Goal: Use online tool/utility: Use online tool/utility

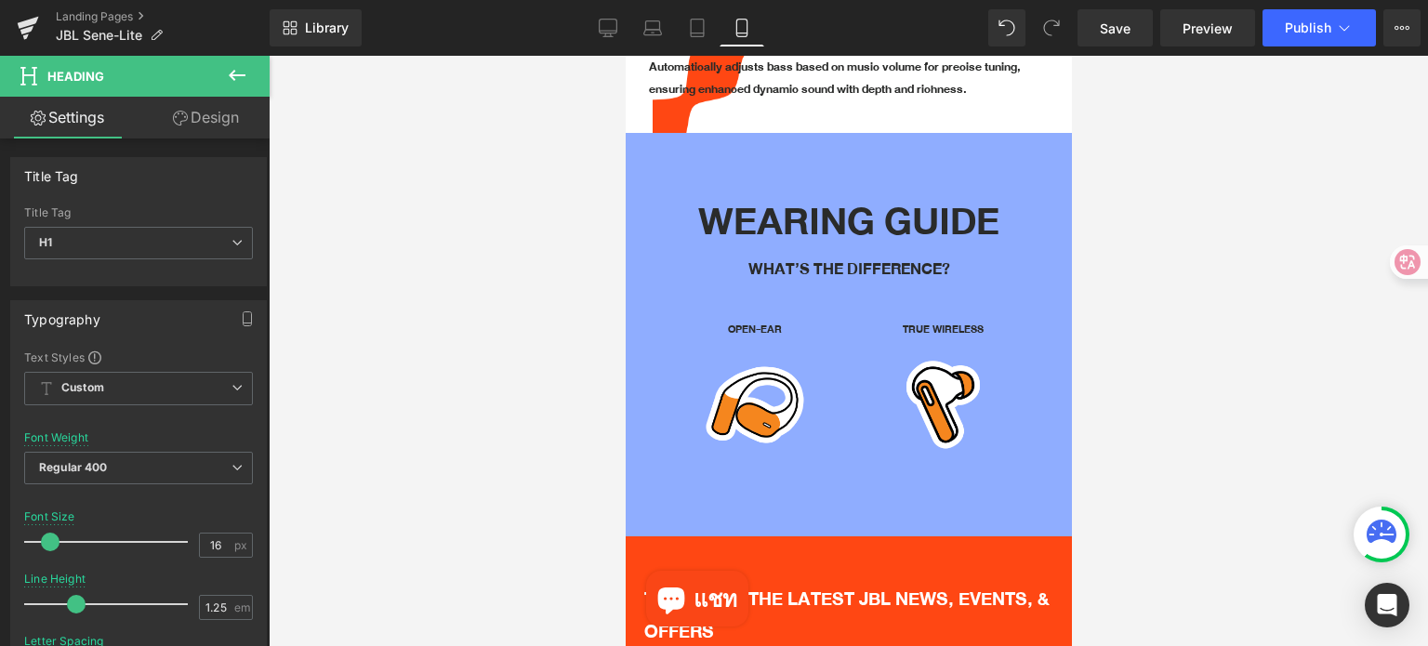
click at [1138, 286] on div at bounding box center [848, 351] width 1159 height 590
click at [1234, 442] on div at bounding box center [848, 351] width 1159 height 590
click at [1108, 303] on div at bounding box center [848, 351] width 1159 height 590
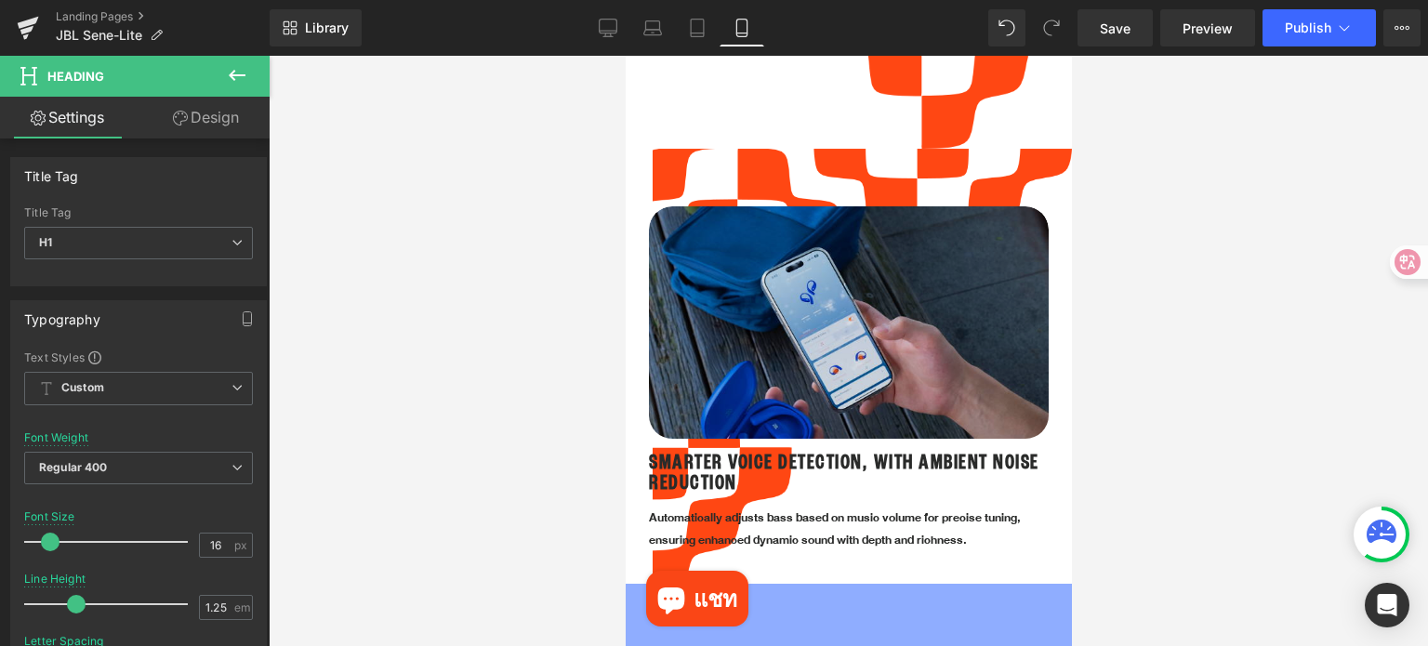
scroll to position [2542, 0]
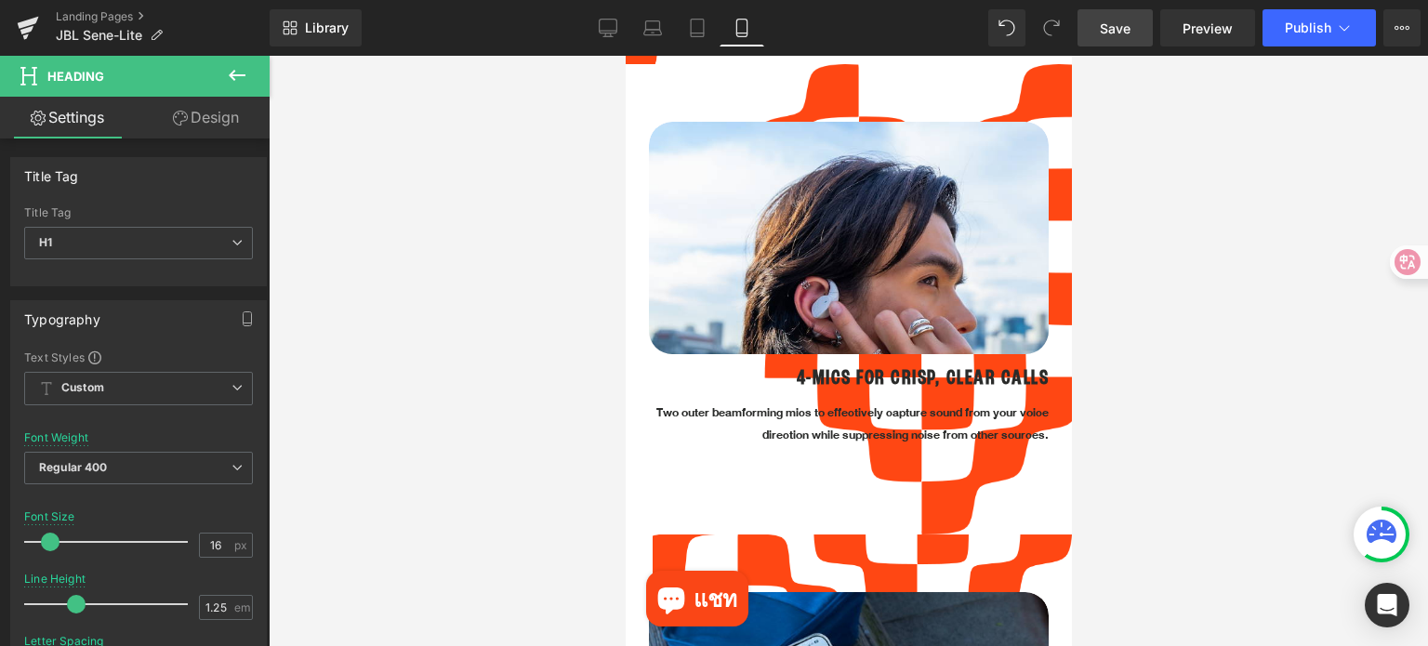
click at [1114, 26] on span "Save" at bounding box center [1115, 29] width 31 height 20
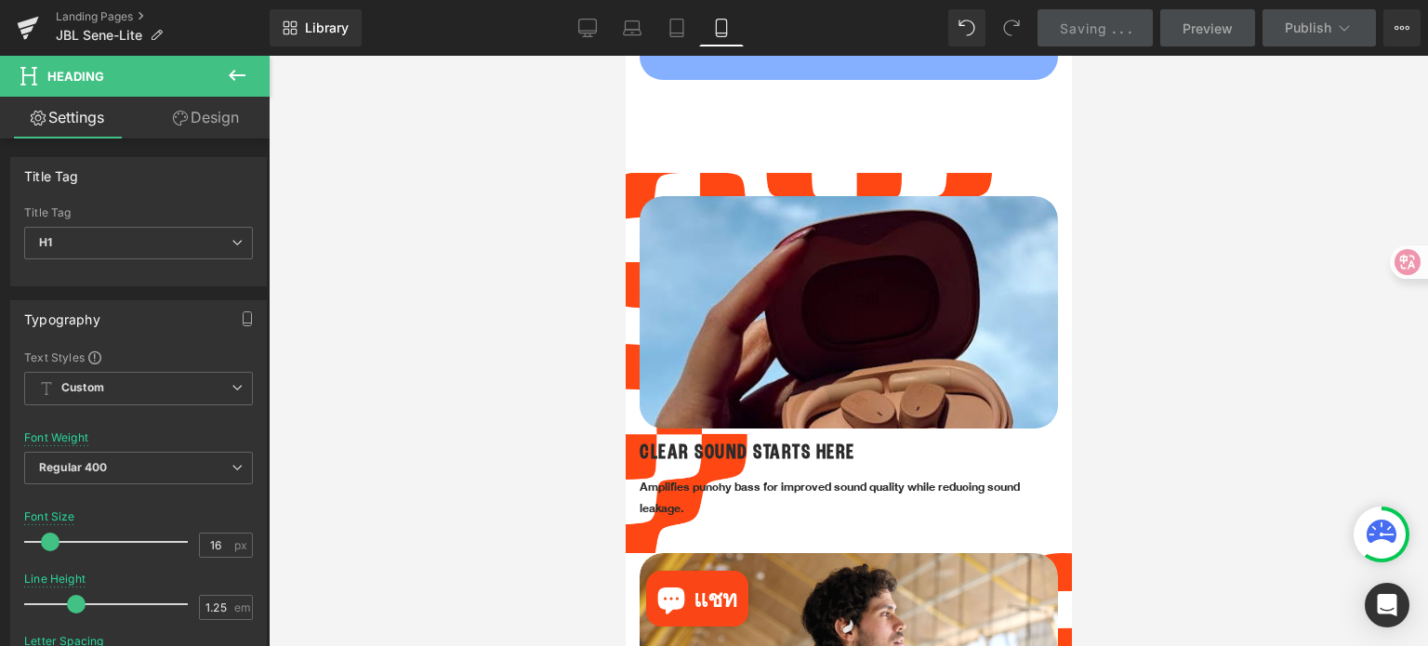
scroll to position [1115, 0]
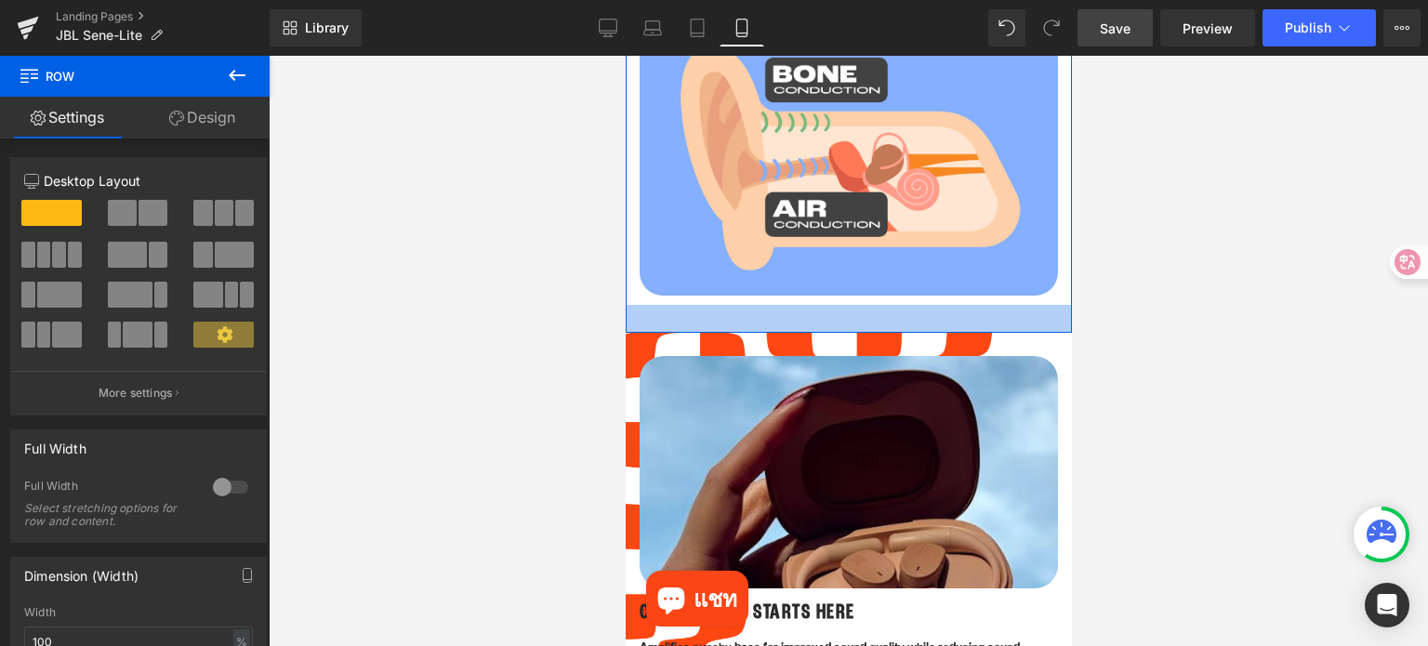
drag, startPoint x: 860, startPoint y: 356, endPoint x: 860, endPoint y: 300, distance: 55.8
click at [860, 305] on div at bounding box center [848, 319] width 446 height 28
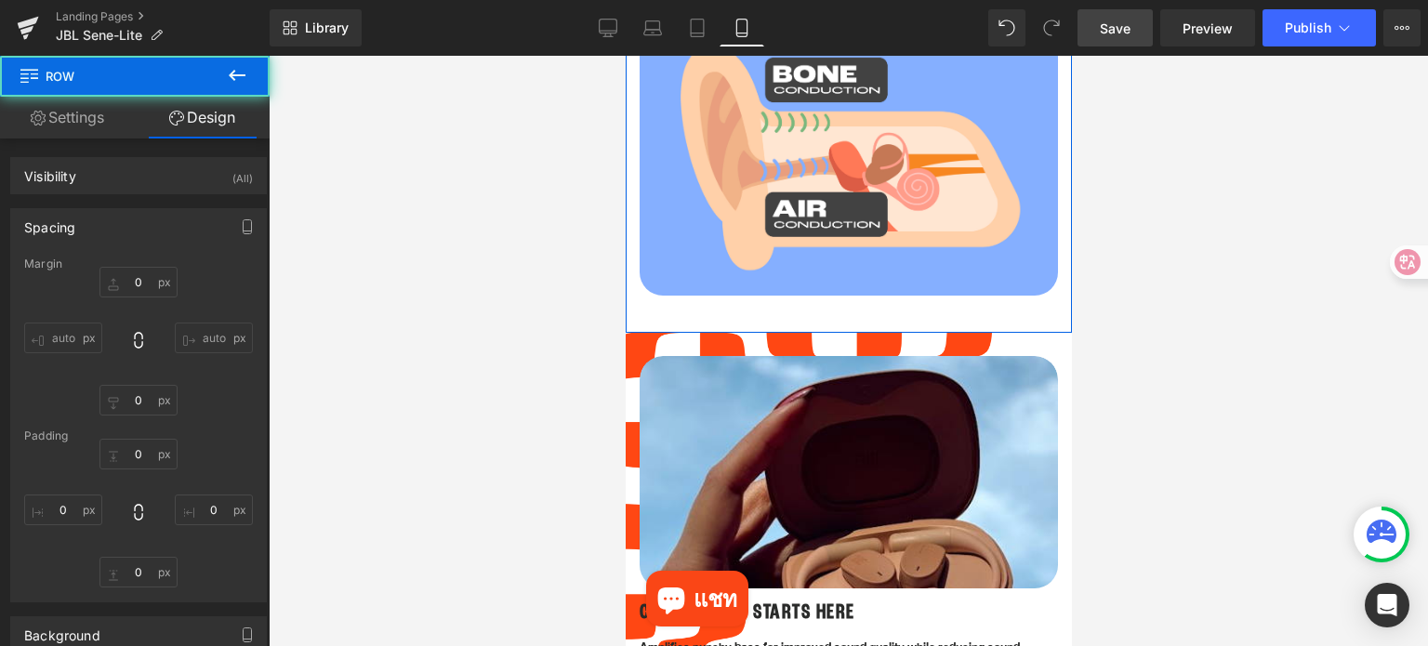
type input "0"
type input "30"
type input "0"
type input "30"
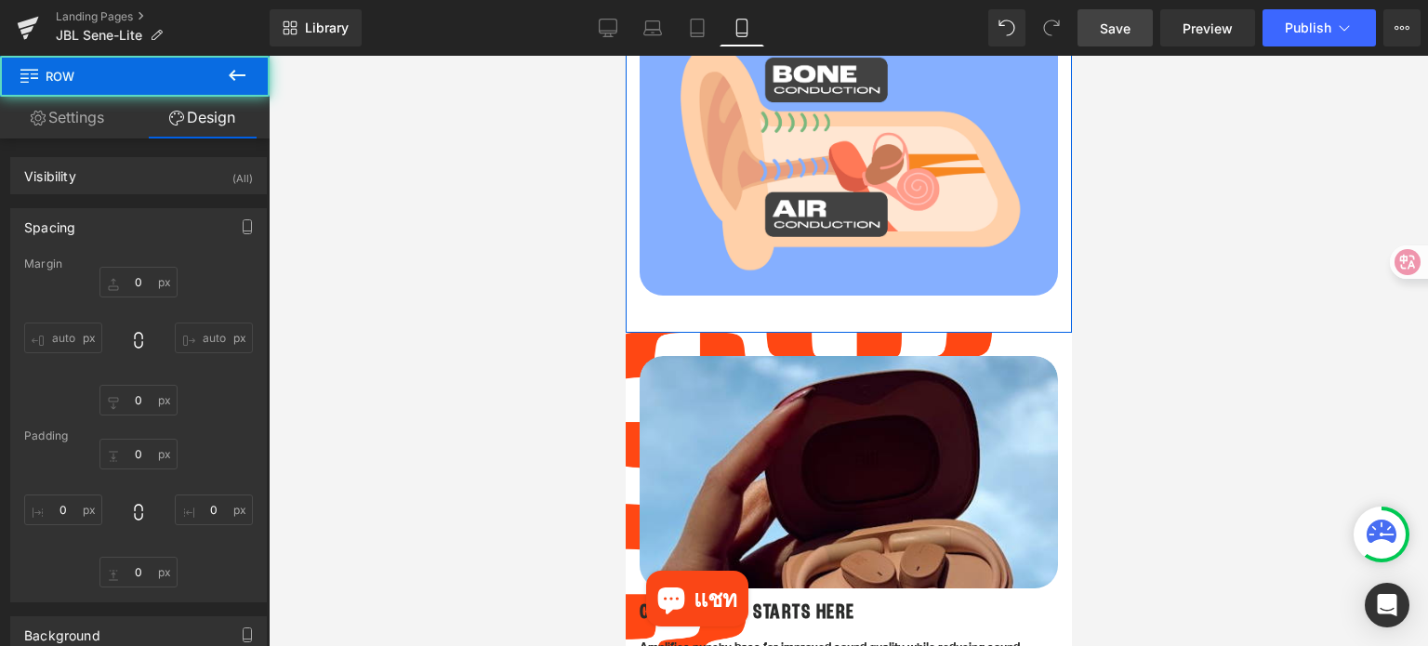
type input "0"
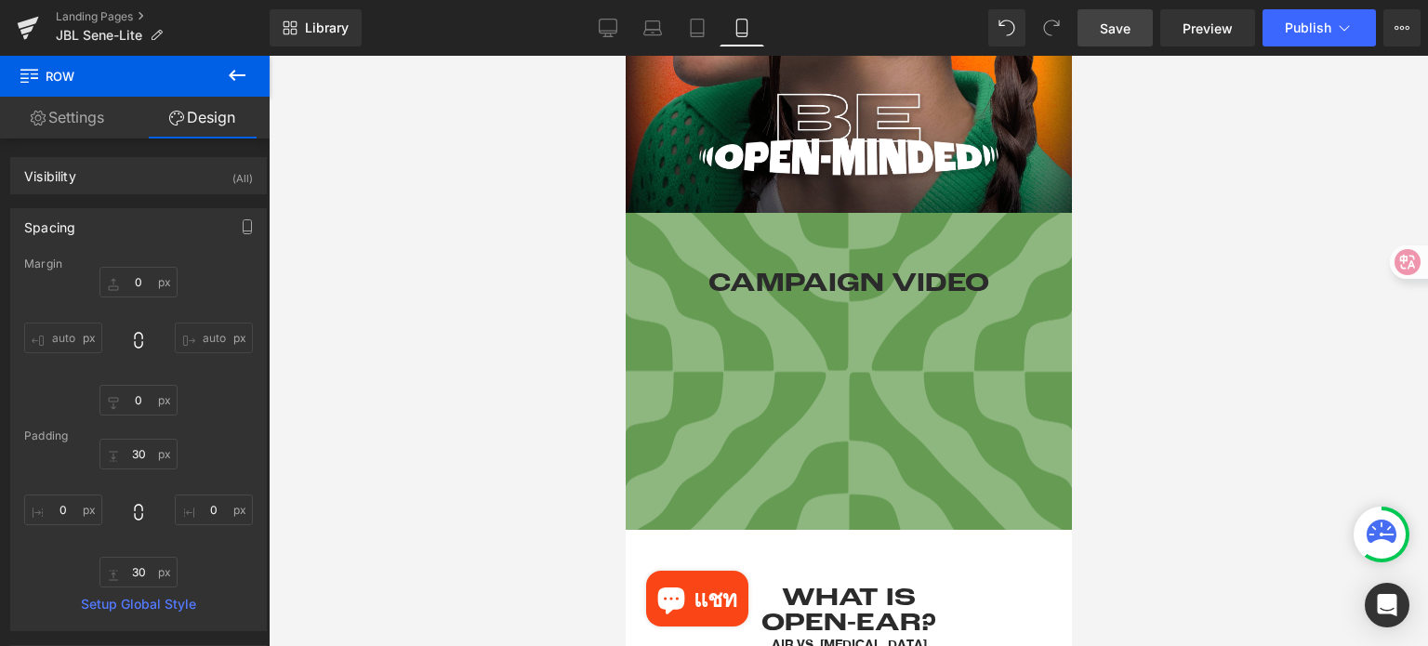
scroll to position [0, 0]
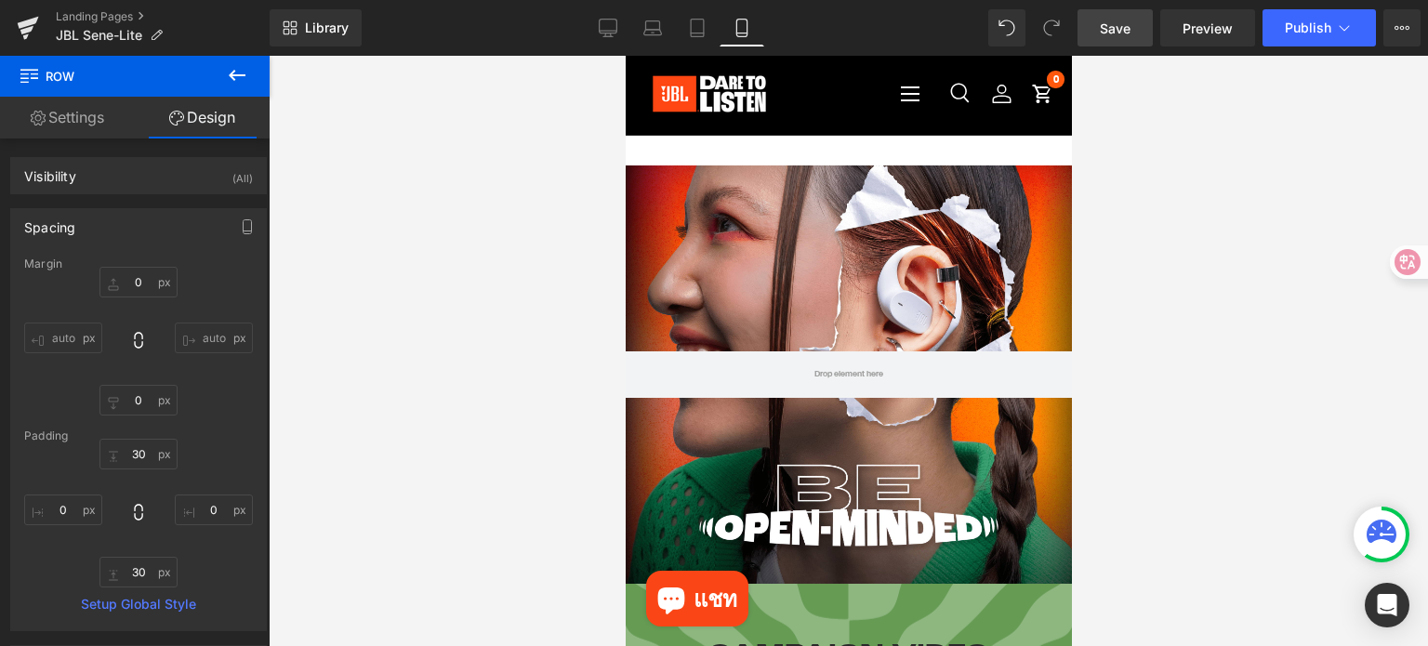
click at [1148, 323] on div at bounding box center [848, 351] width 1159 height 590
click at [403, 214] on div at bounding box center [848, 351] width 1159 height 590
click at [1093, 30] on link "Save" at bounding box center [1114, 27] width 75 height 37
